Goal: Find contact information: Find contact information

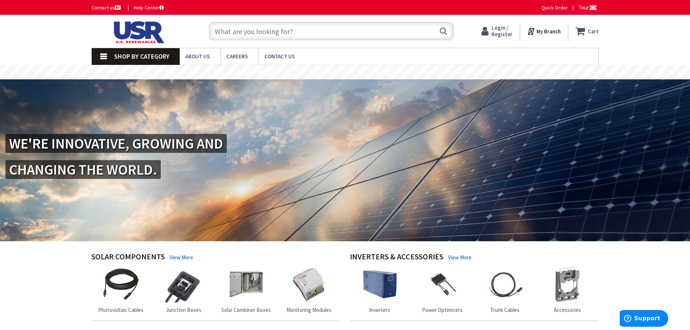
click at [146, 6] on link "Help Center" at bounding box center [149, 7] width 30 height 7
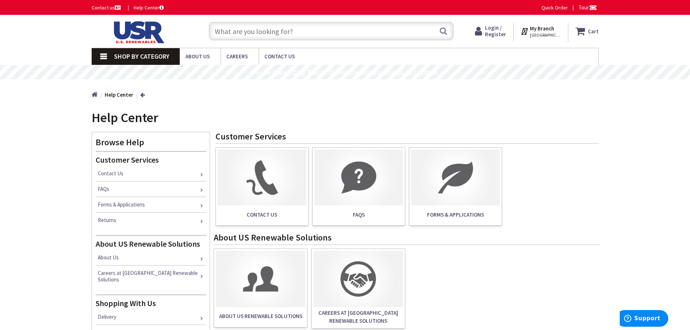
click at [145, 9] on link "Help Center" at bounding box center [149, 7] width 30 height 7
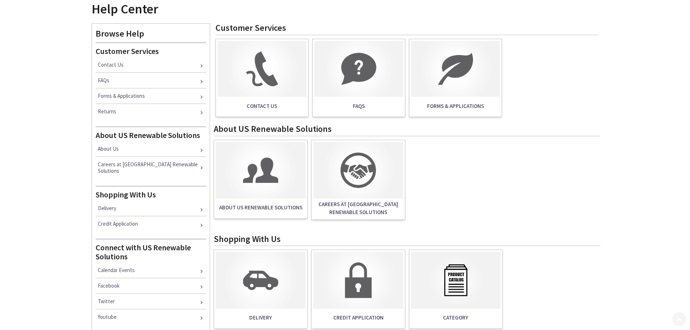
scroll to position [181, 0]
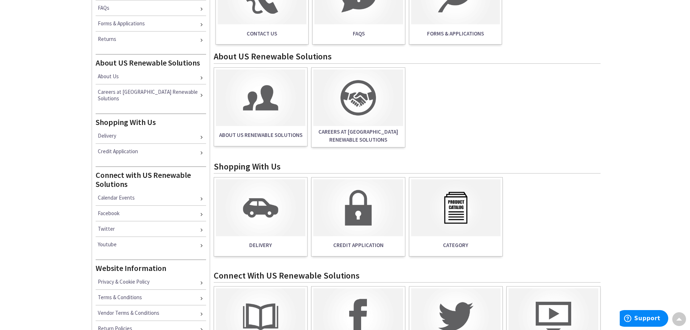
click at [358, 214] on img at bounding box center [358, 207] width 90 height 57
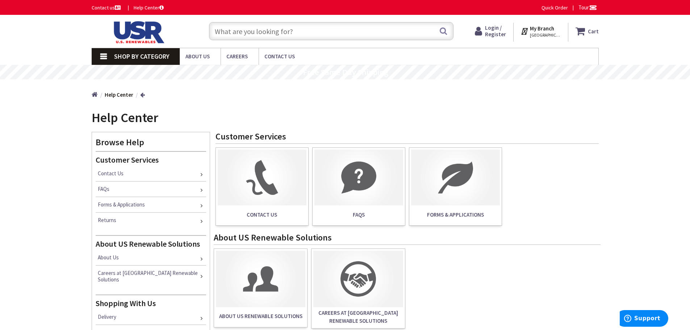
click at [100, 5] on link "Contact us" at bounding box center [107, 7] width 30 height 7
